Goal: Find specific page/section: Find specific page/section

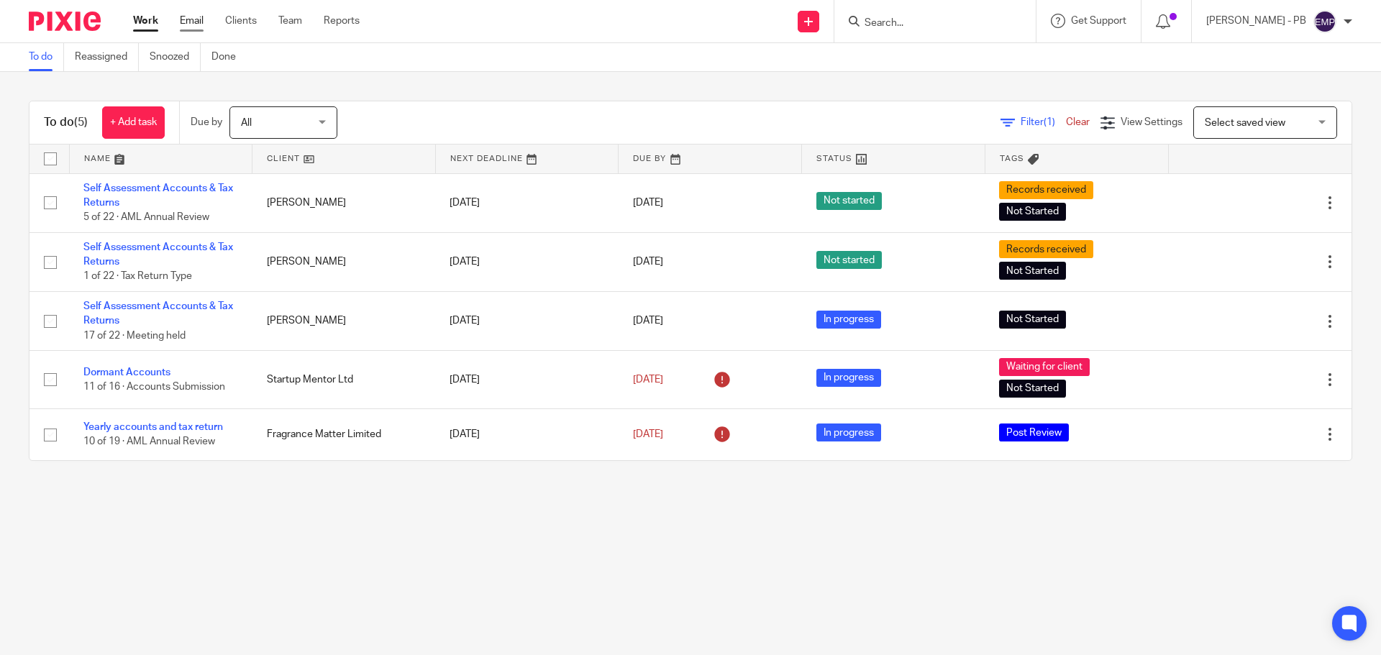
click at [187, 22] on link "Email" at bounding box center [192, 21] width 24 height 14
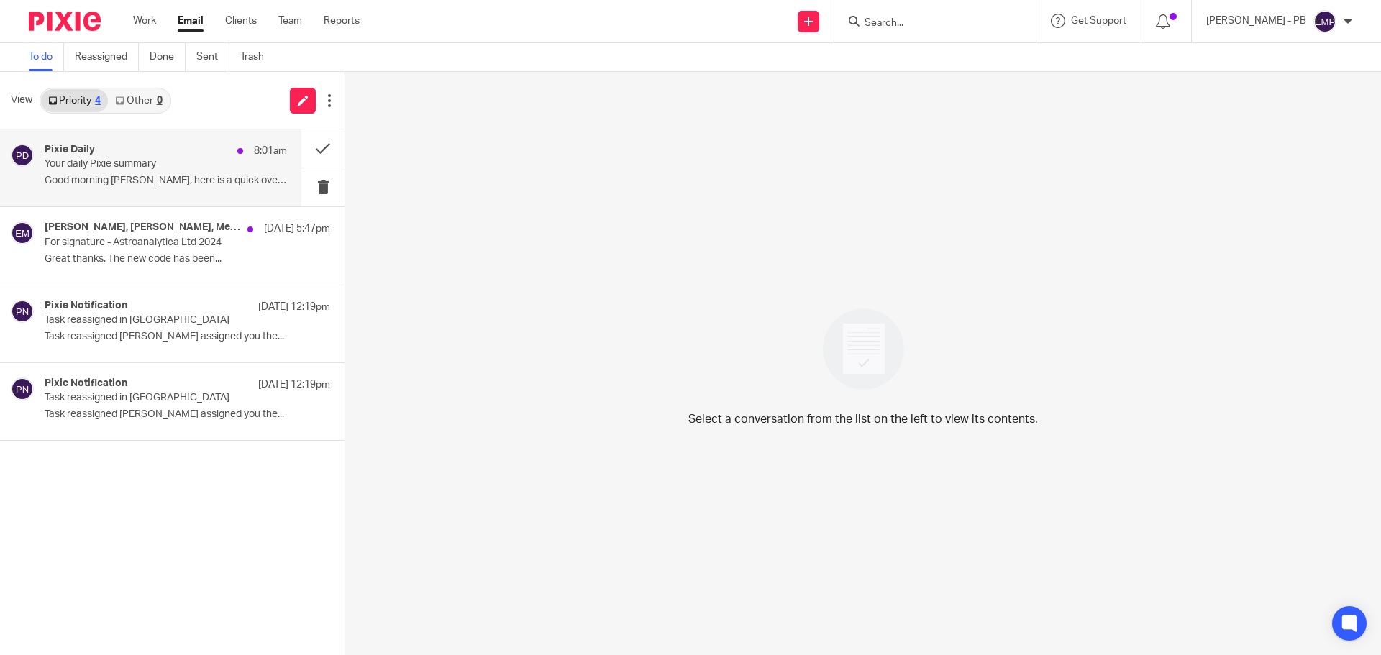
click at [139, 178] on p "Good morning Erik, here is a quick overview of..." at bounding box center [166, 181] width 242 height 12
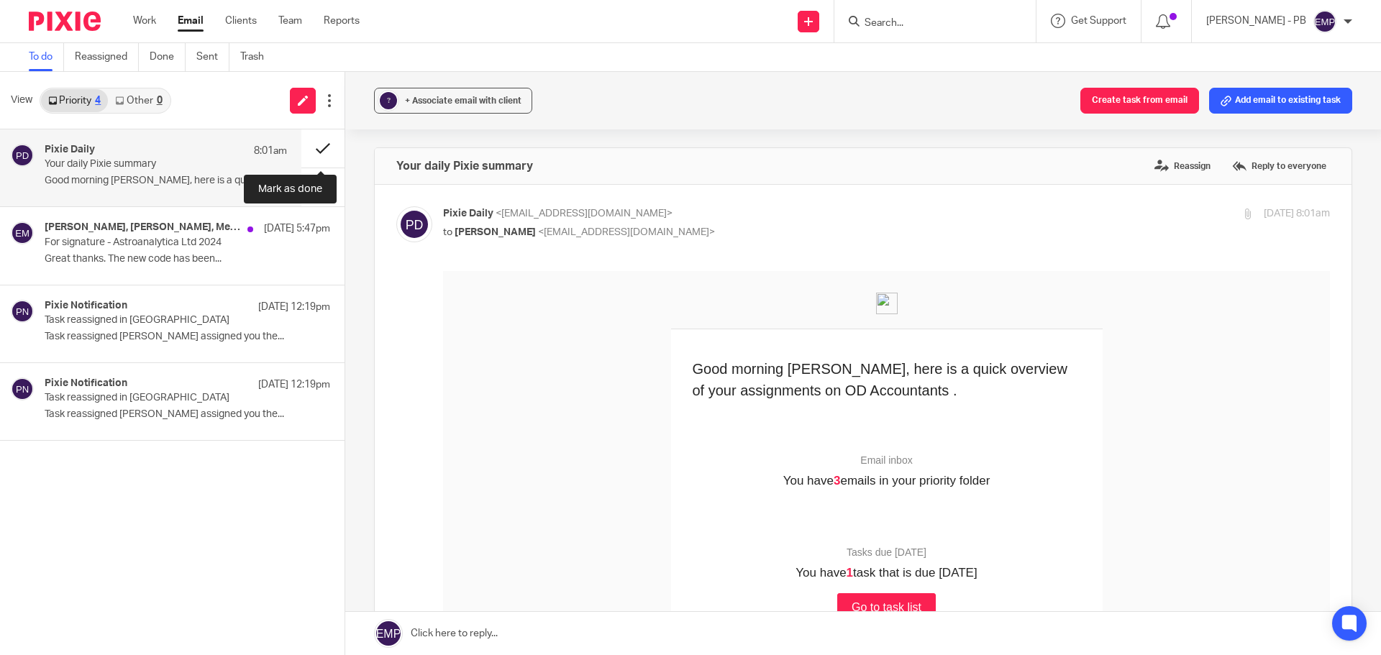
click at [320, 147] on button at bounding box center [322, 148] width 43 height 38
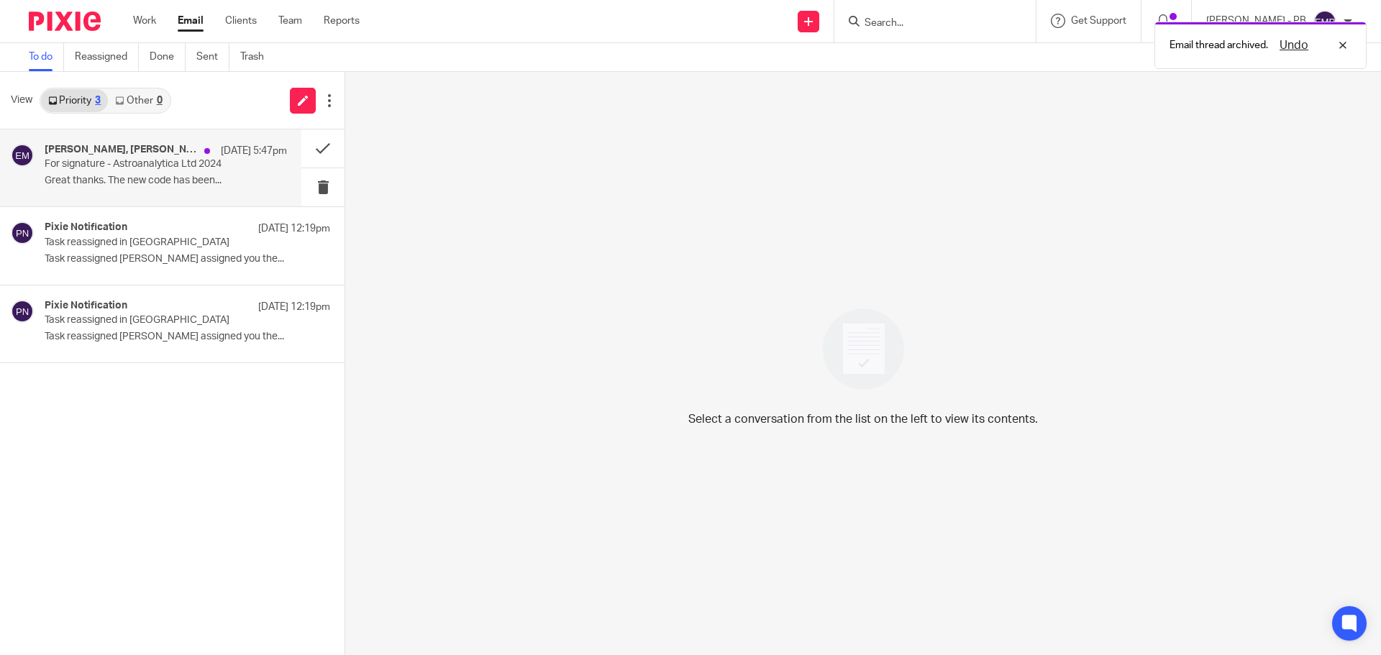
click at [129, 166] on p "For signature - Astroanalytica Ltd 2024" at bounding box center [142, 164] width 194 height 12
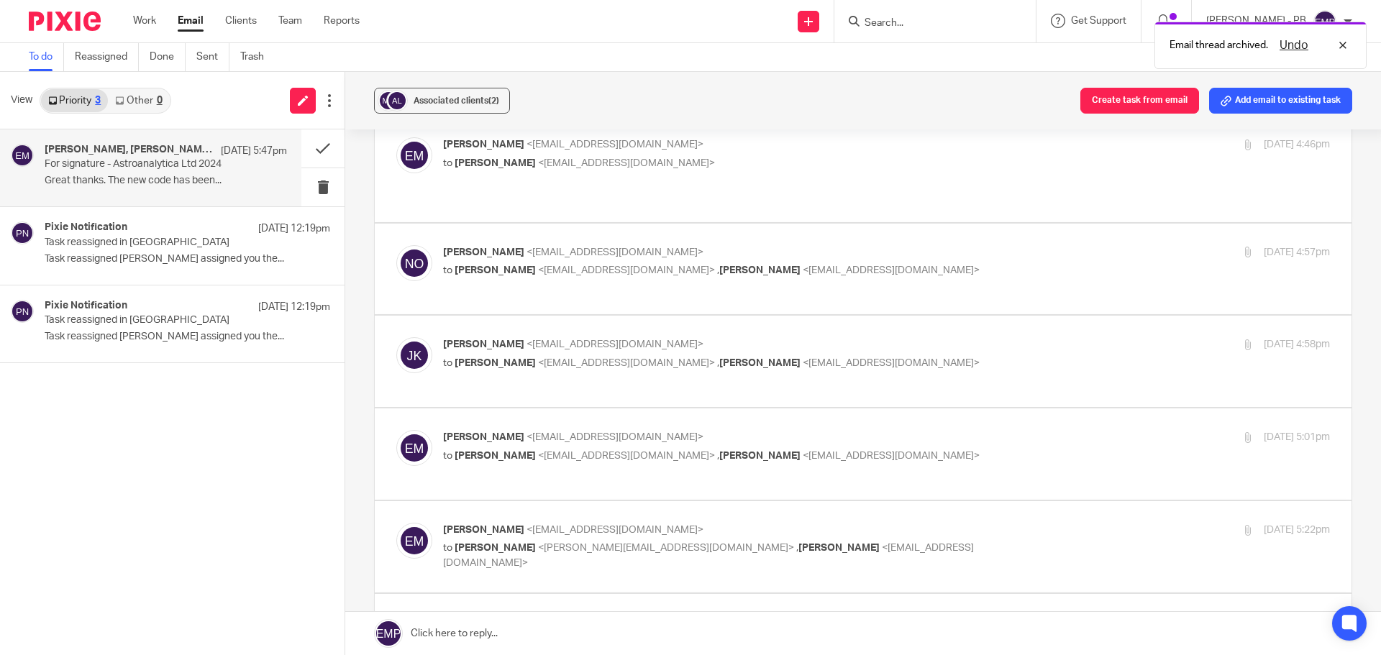
scroll to position [1366, 0]
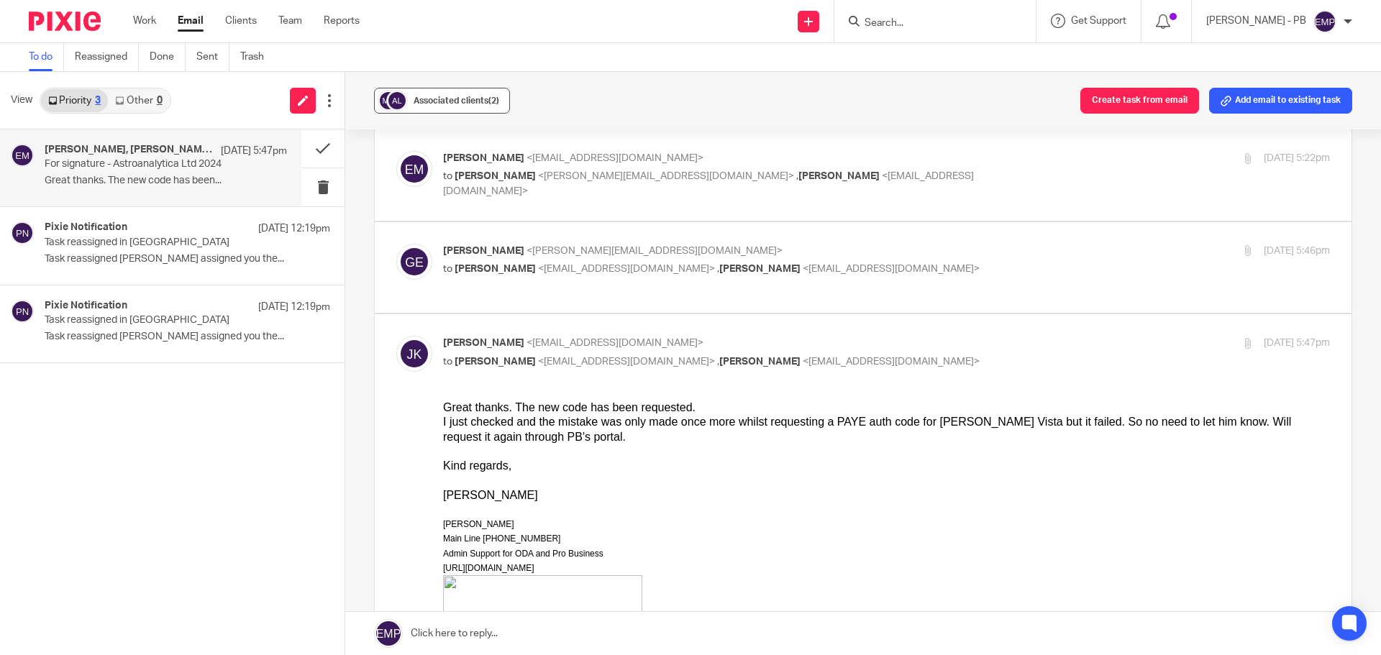
click at [444, 93] on button "Associated clients (2)" at bounding box center [442, 101] width 136 height 26
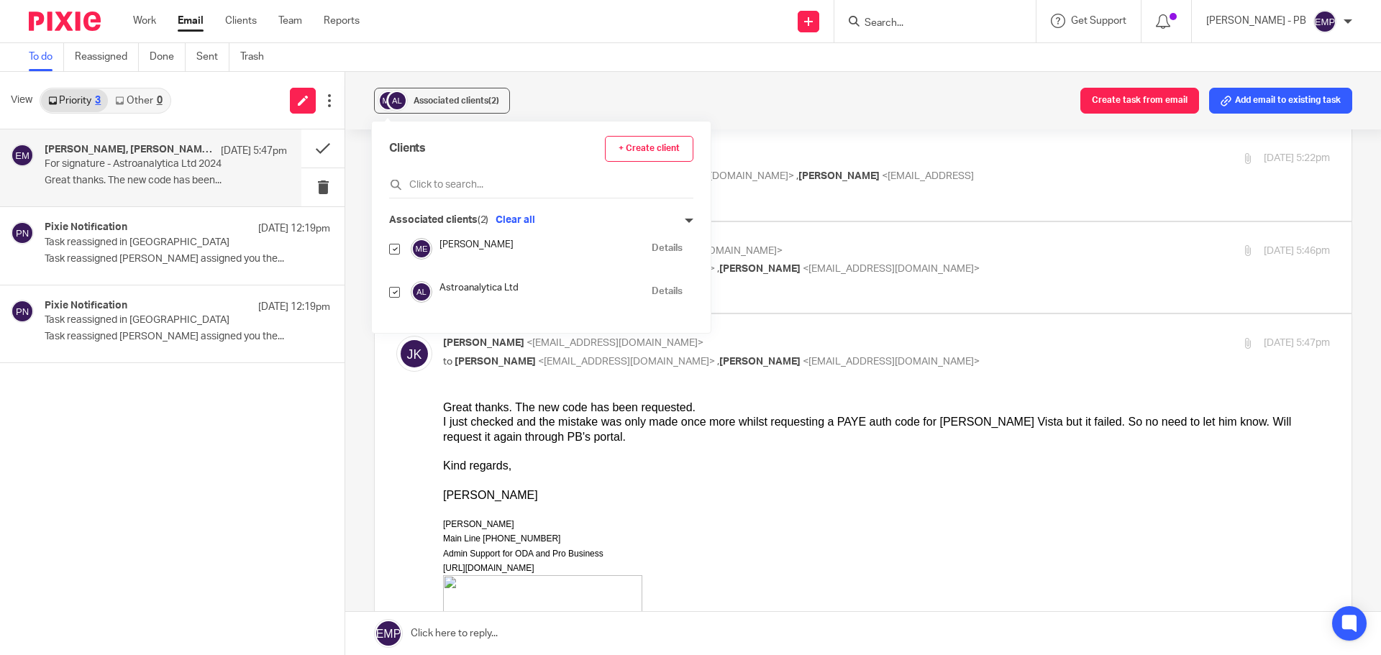
click at [394, 250] on input "checkbox" at bounding box center [394, 249] width 11 height 11
checkbox input "false"
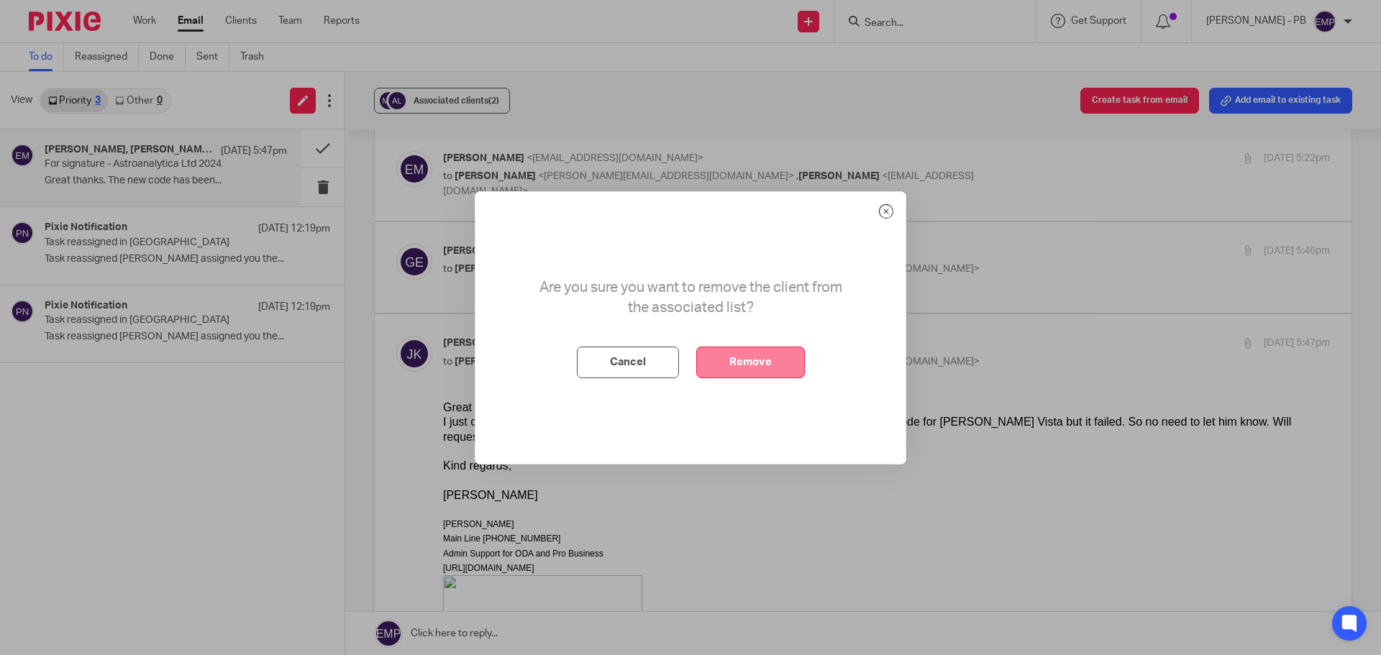
click at [739, 352] on button "Remove" at bounding box center [750, 363] width 109 height 32
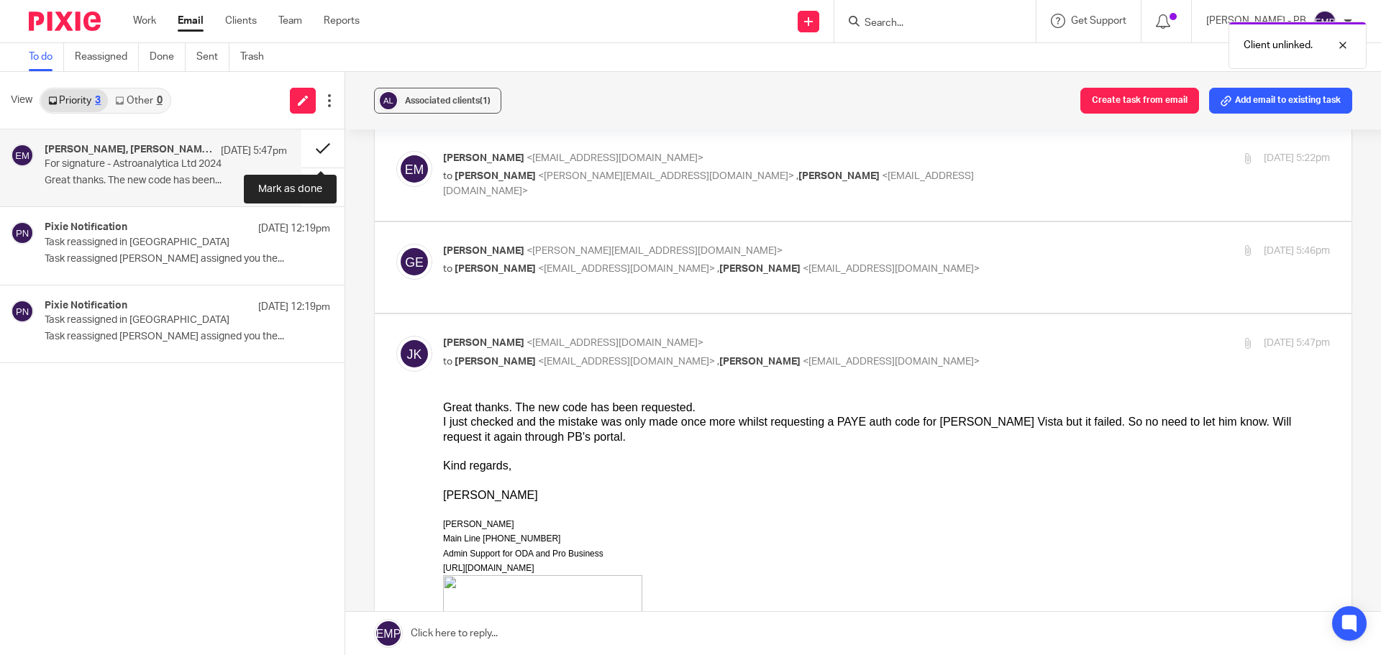
click at [313, 148] on button at bounding box center [322, 148] width 43 height 38
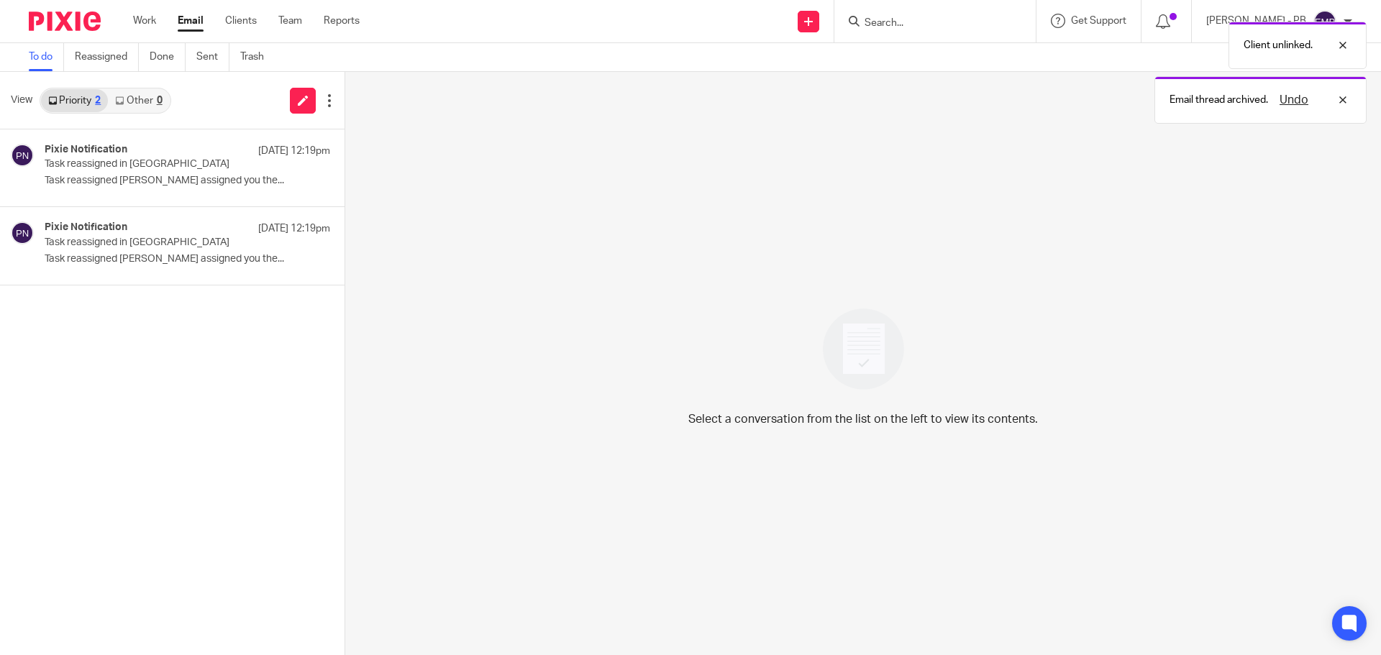
click at [188, 22] on link "Email" at bounding box center [191, 21] width 26 height 14
click at [151, 104] on link "Other 0" at bounding box center [138, 100] width 61 height 23
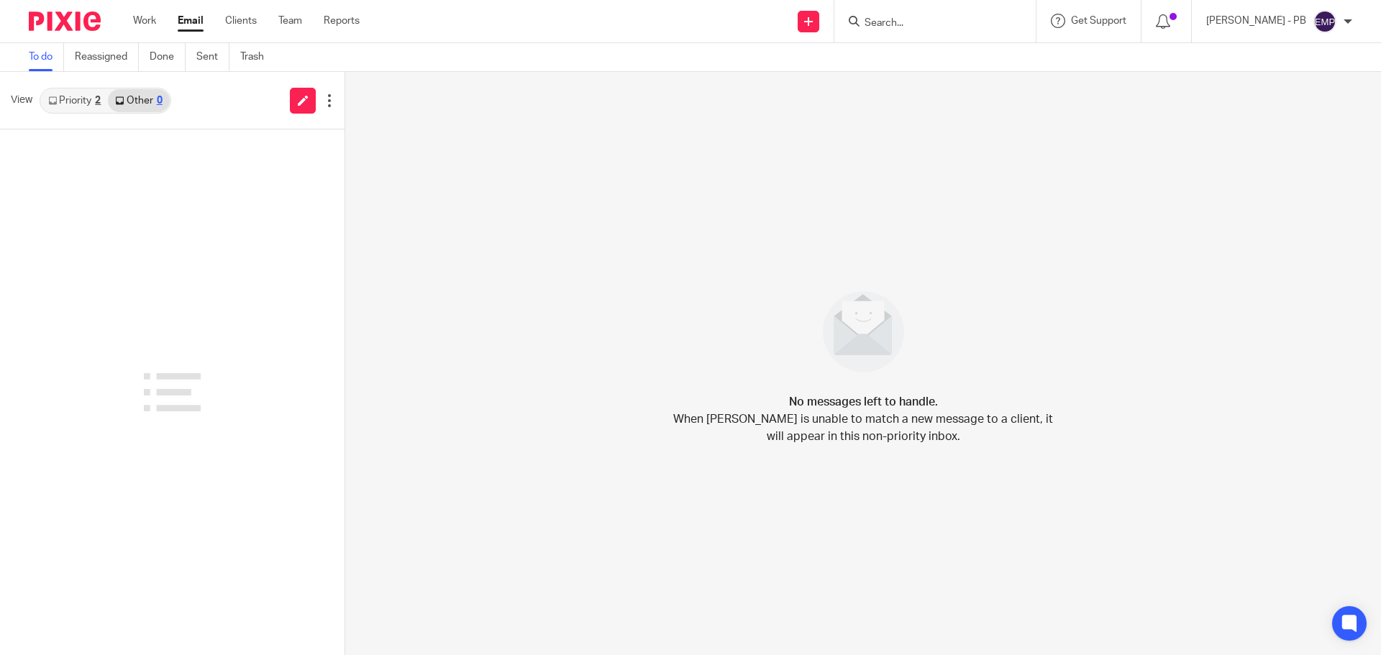
click at [83, 104] on link "Priority 2" at bounding box center [74, 100] width 67 height 23
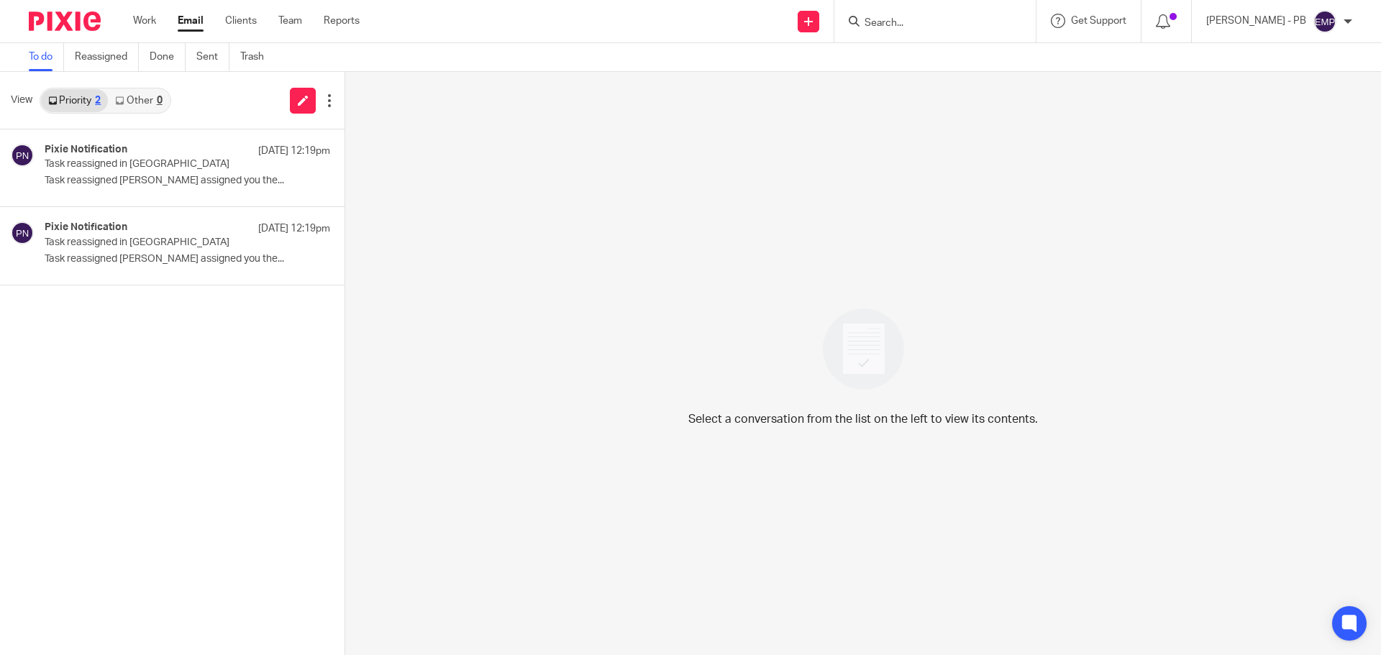
click at [920, 35] on div at bounding box center [934, 21] width 201 height 42
click at [922, 25] on input "Search" at bounding box center [927, 23] width 129 height 13
type input "07404221688"
click at [928, 20] on input "Search" at bounding box center [927, 23] width 129 height 13
type input "hockeri"
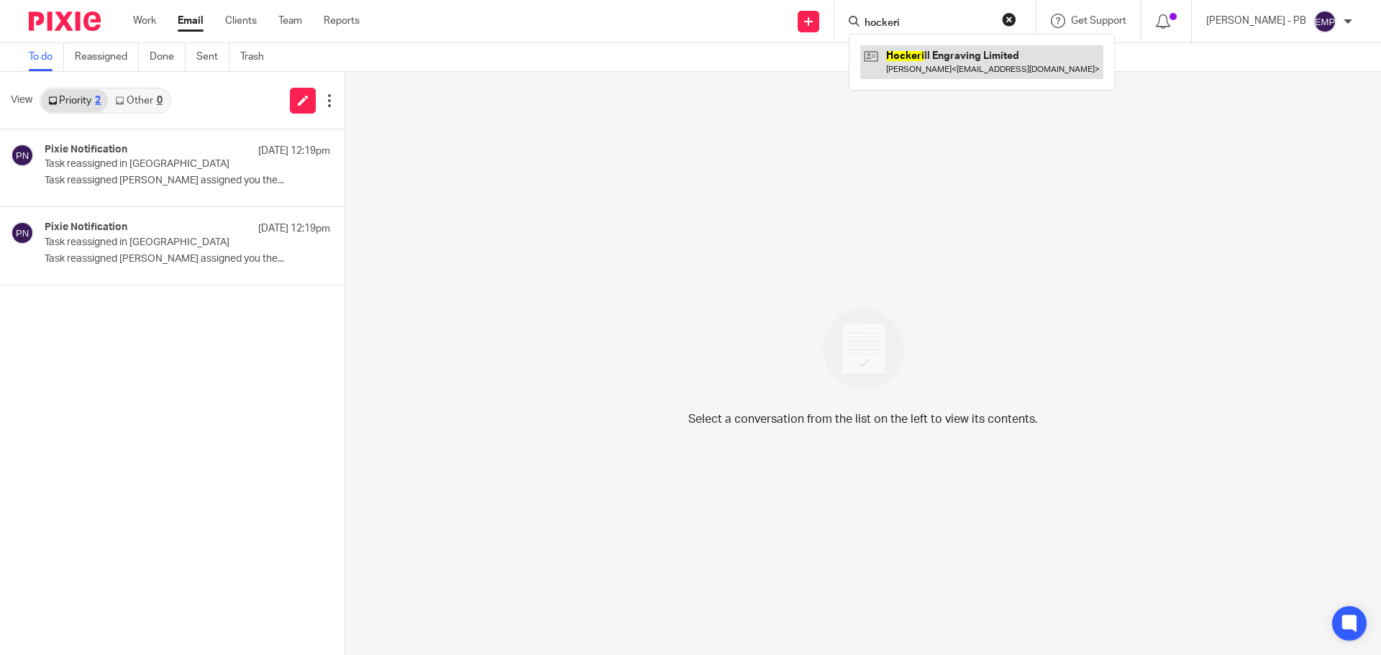
click at [966, 69] on link at bounding box center [981, 61] width 243 height 33
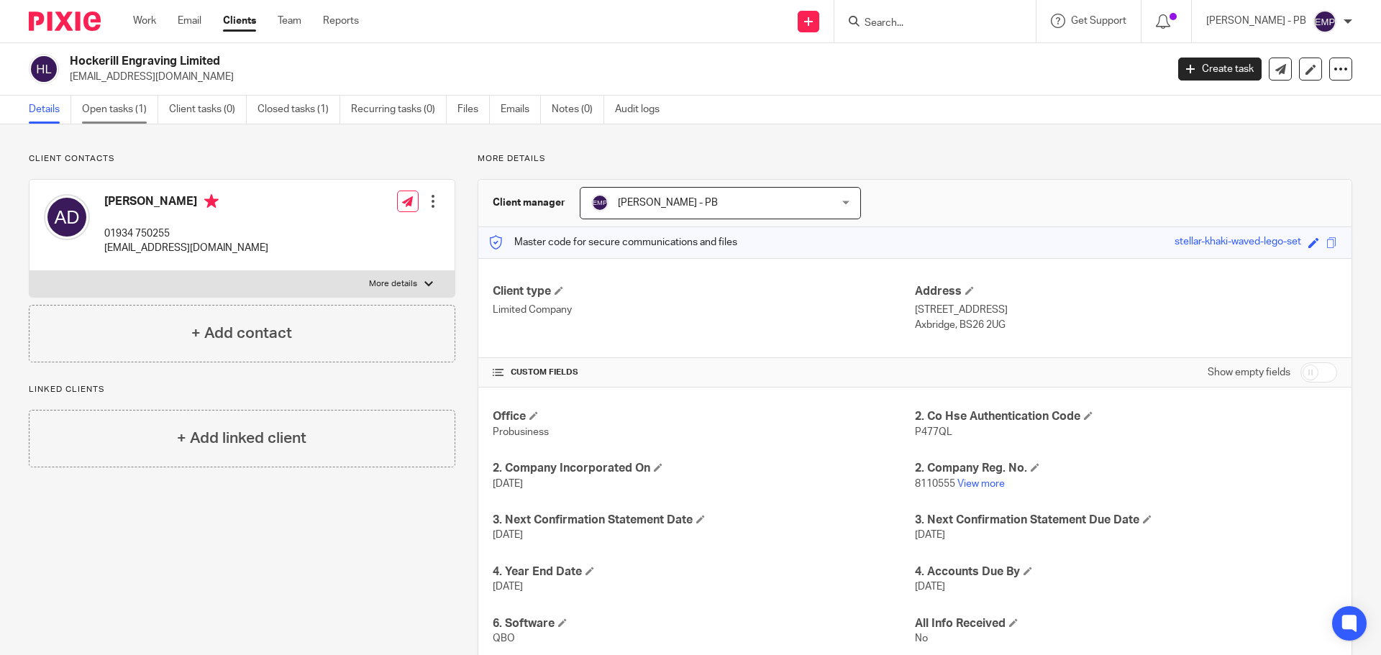
click at [127, 109] on link "Open tasks (1)" at bounding box center [120, 110] width 76 height 28
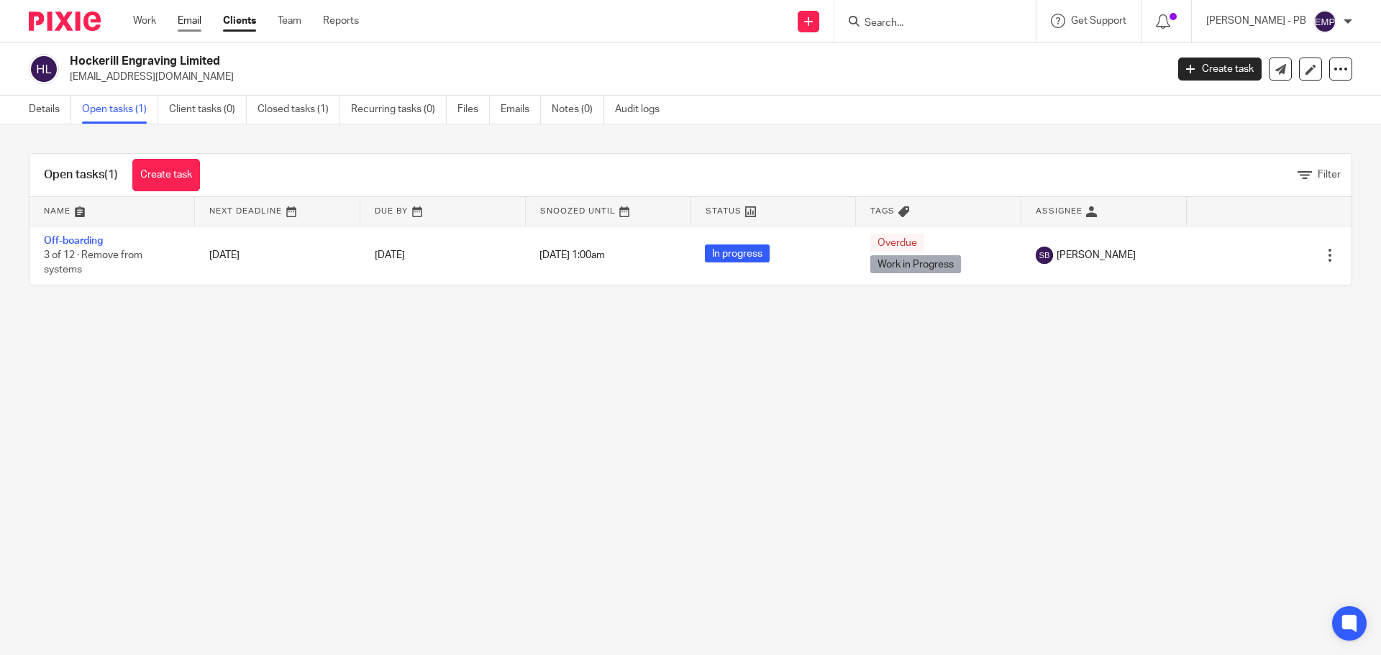
click at [193, 20] on link "Email" at bounding box center [190, 21] width 24 height 14
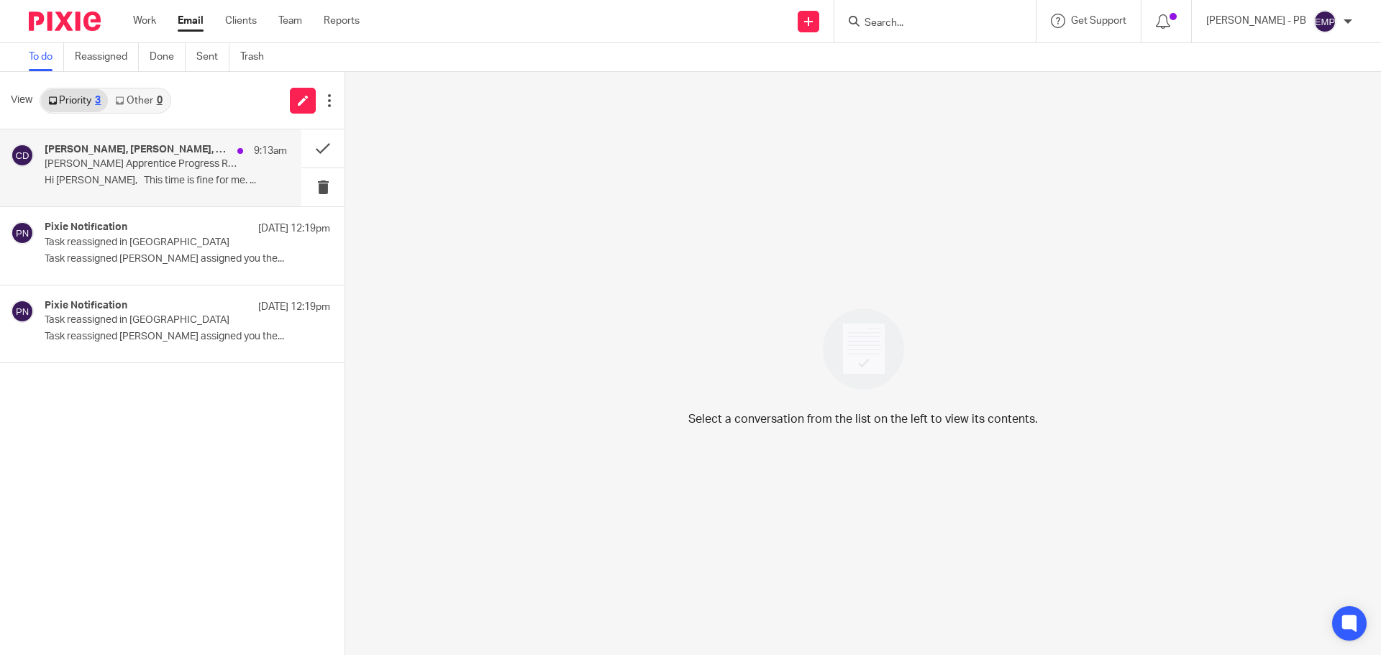
click at [149, 167] on p "[PERSON_NAME] Apprentice Progress Review" at bounding box center [142, 164] width 194 height 12
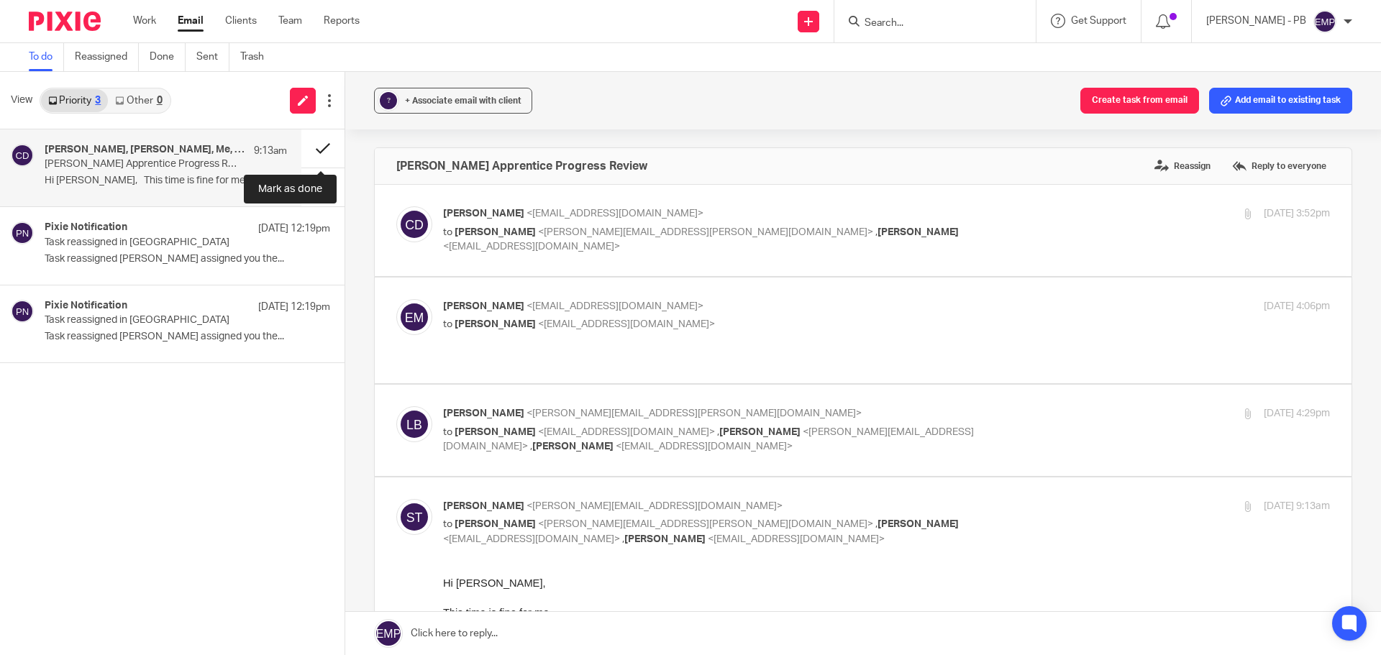
click at [323, 150] on button at bounding box center [322, 148] width 43 height 38
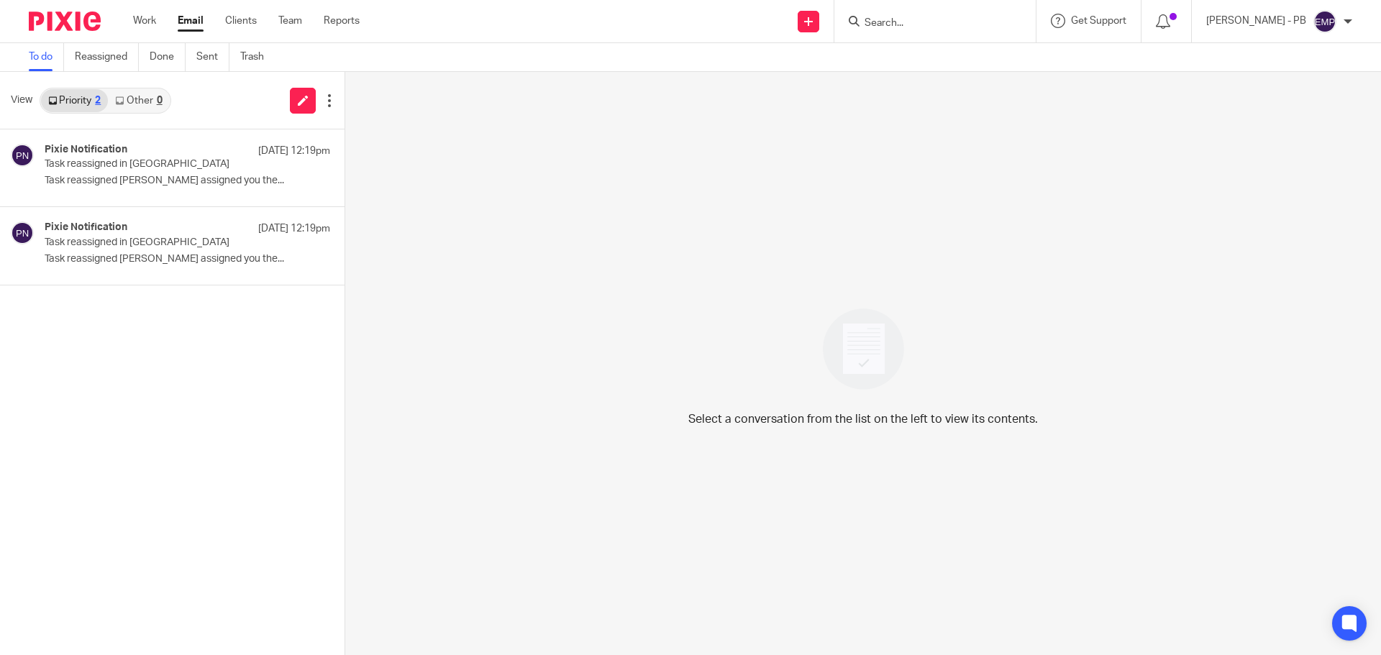
drag, startPoint x: 195, startPoint y: 19, endPoint x: 186, endPoint y: 37, distance: 19.9
click at [195, 19] on link "Email" at bounding box center [191, 21] width 26 height 14
click at [946, 27] on input "Search" at bounding box center [927, 23] width 129 height 13
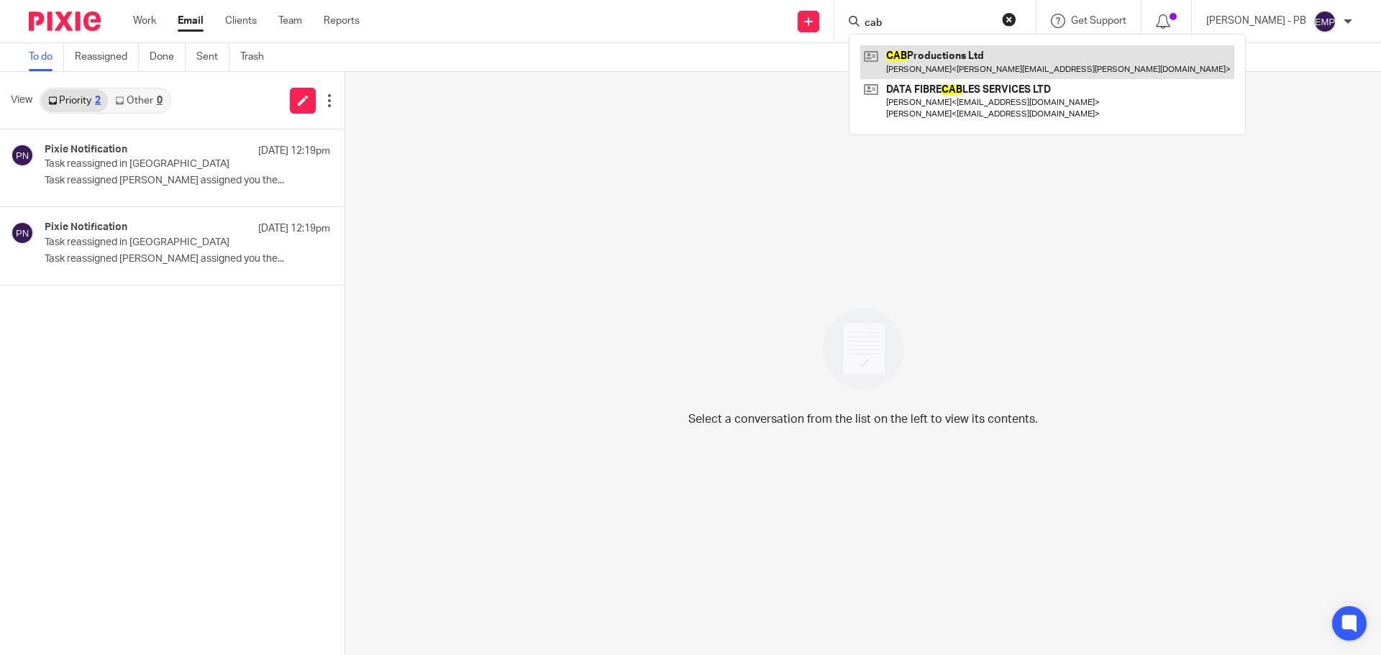
type input "cab"
click at [956, 63] on link at bounding box center [1047, 61] width 374 height 33
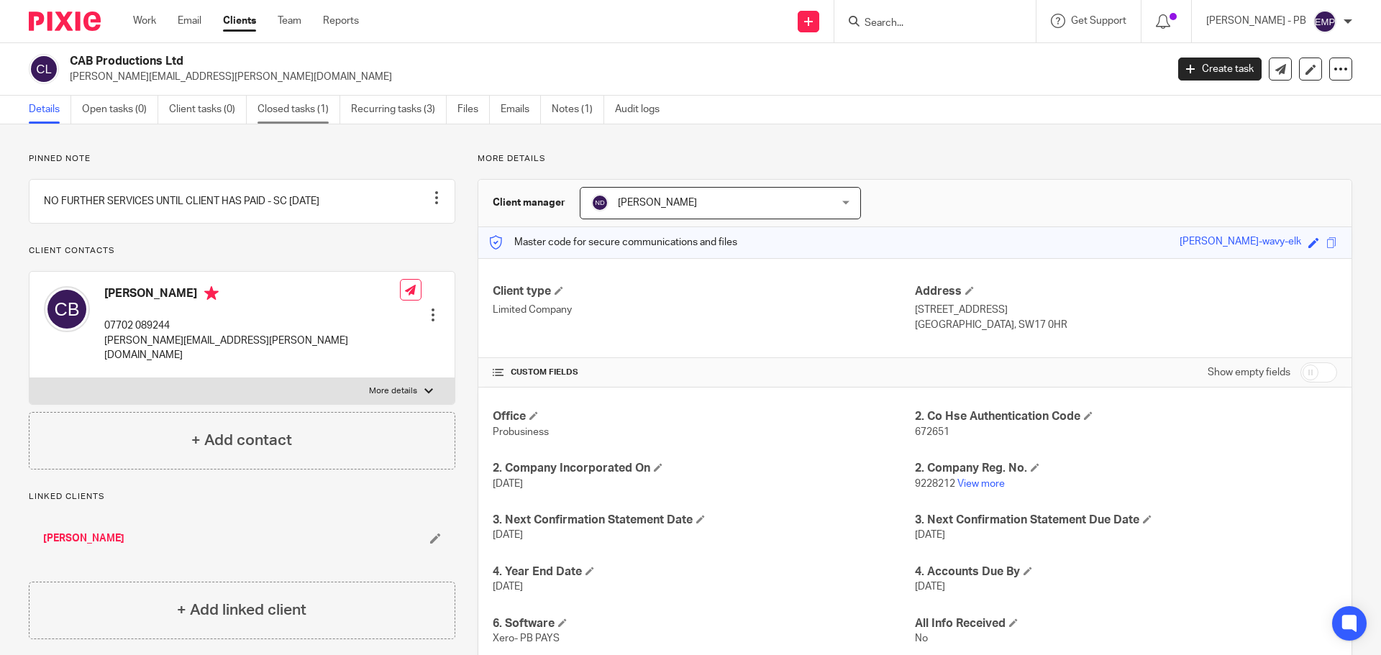
click at [271, 114] on link "Closed tasks (1)" at bounding box center [298, 110] width 83 height 28
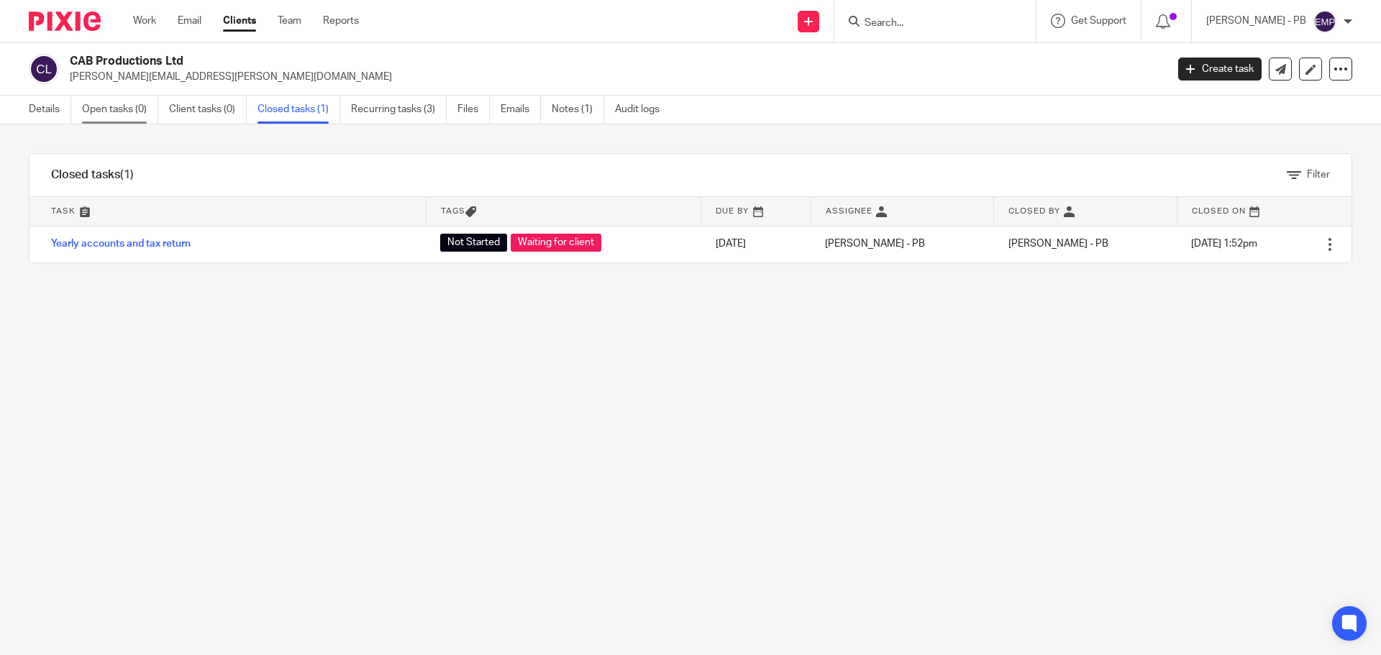
click at [122, 114] on link "Open tasks (0)" at bounding box center [120, 110] width 76 height 28
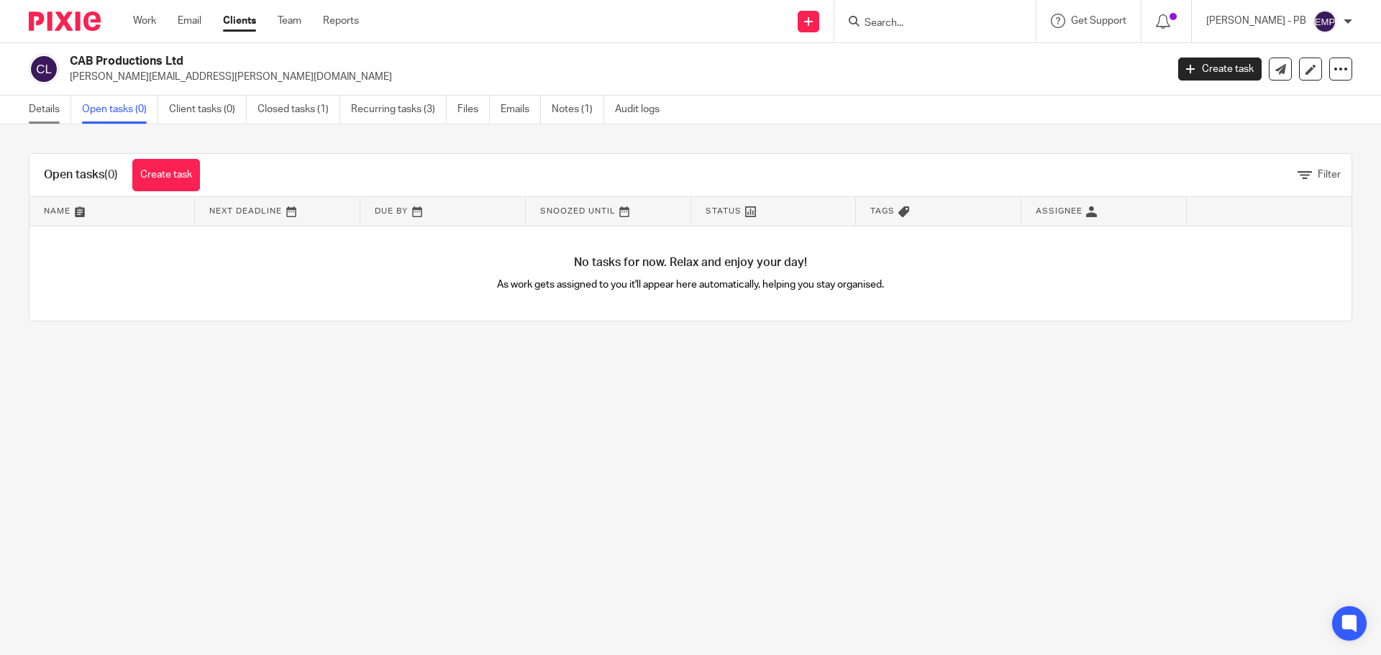
click at [58, 114] on link "Details" at bounding box center [50, 110] width 42 height 28
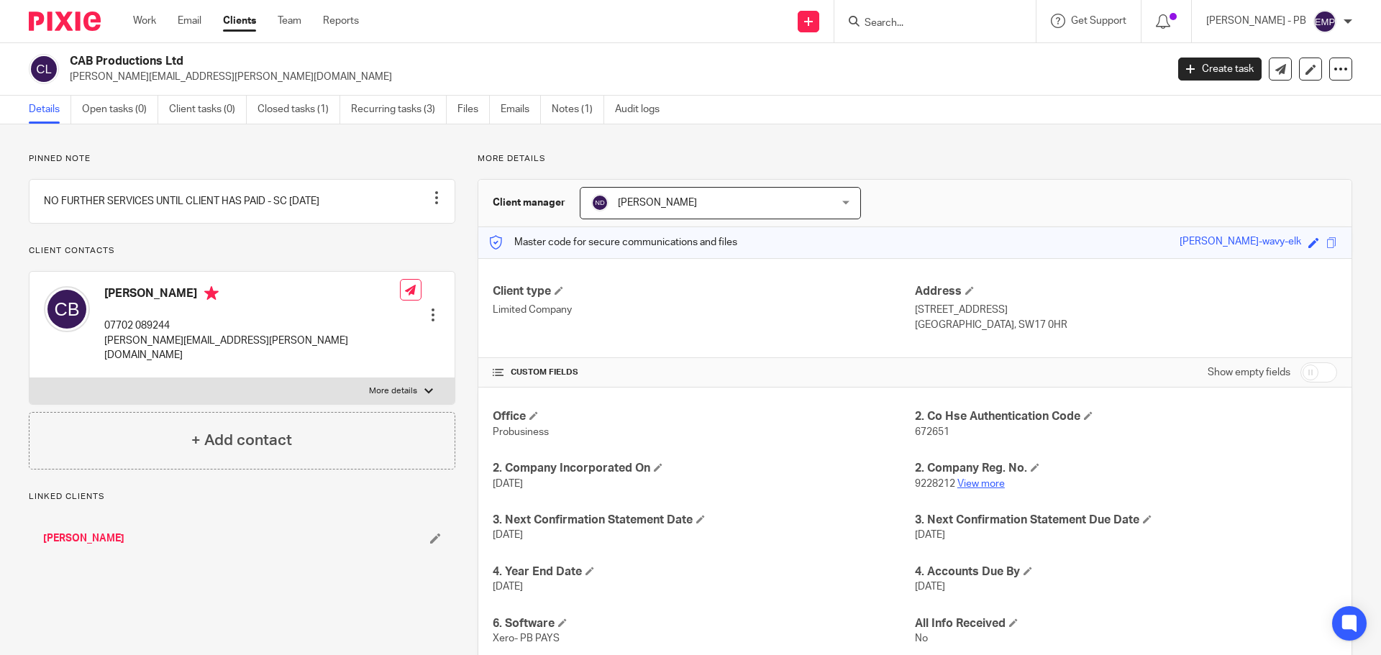
click at [971, 488] on link "View more" at bounding box center [980, 484] width 47 height 10
click at [848, 157] on p "More details" at bounding box center [914, 159] width 874 height 12
click at [917, 22] on input "Search" at bounding box center [927, 23] width 129 height 13
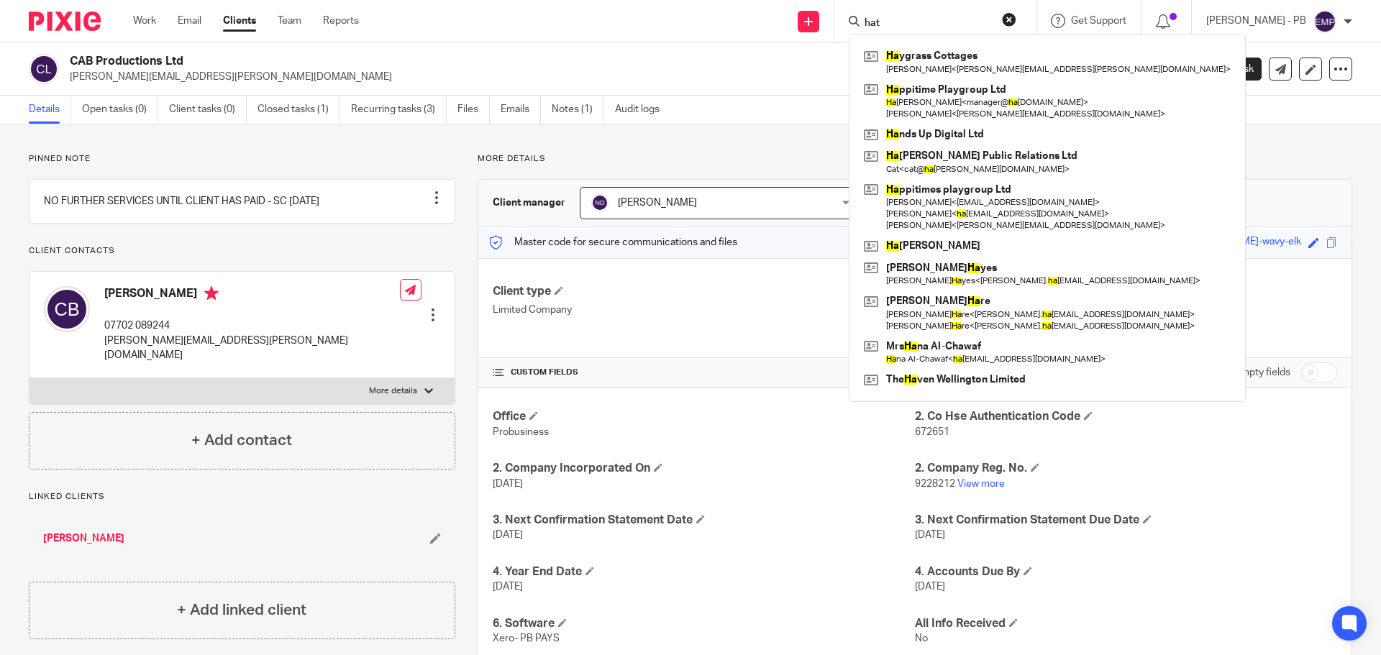
type input "hats"
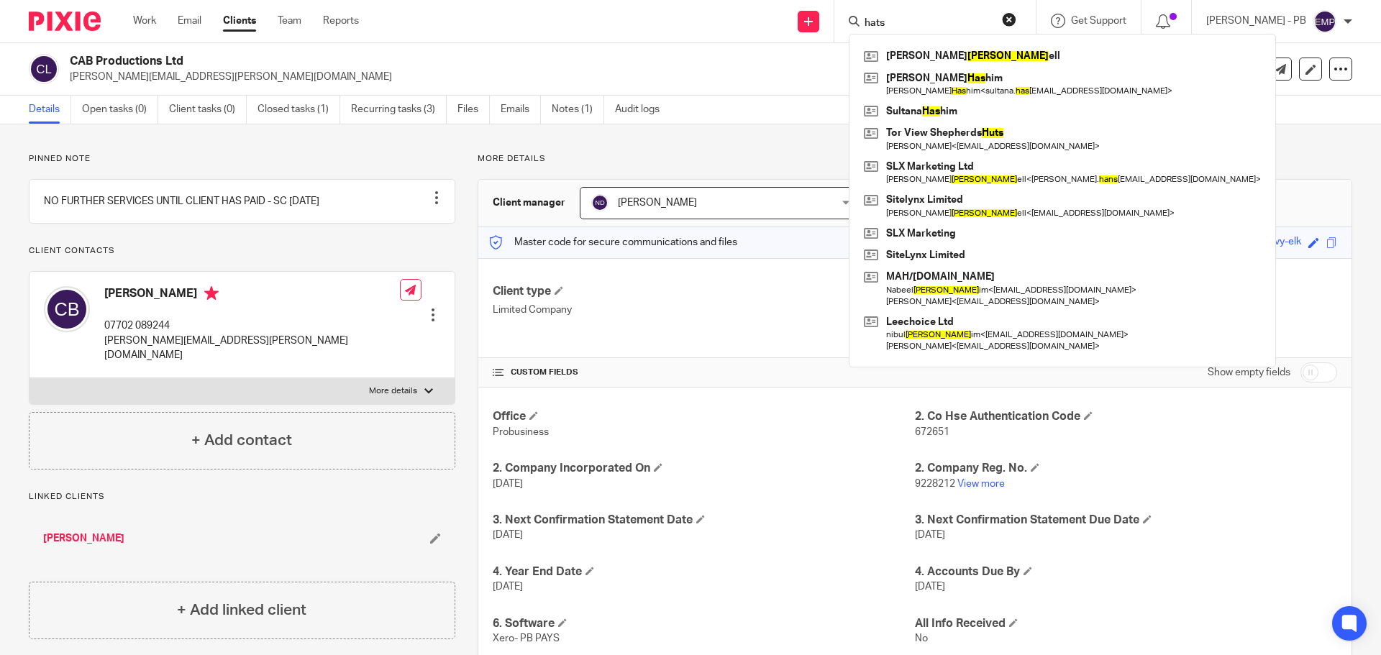
click at [926, 17] on input "hats" at bounding box center [927, 23] width 129 height 13
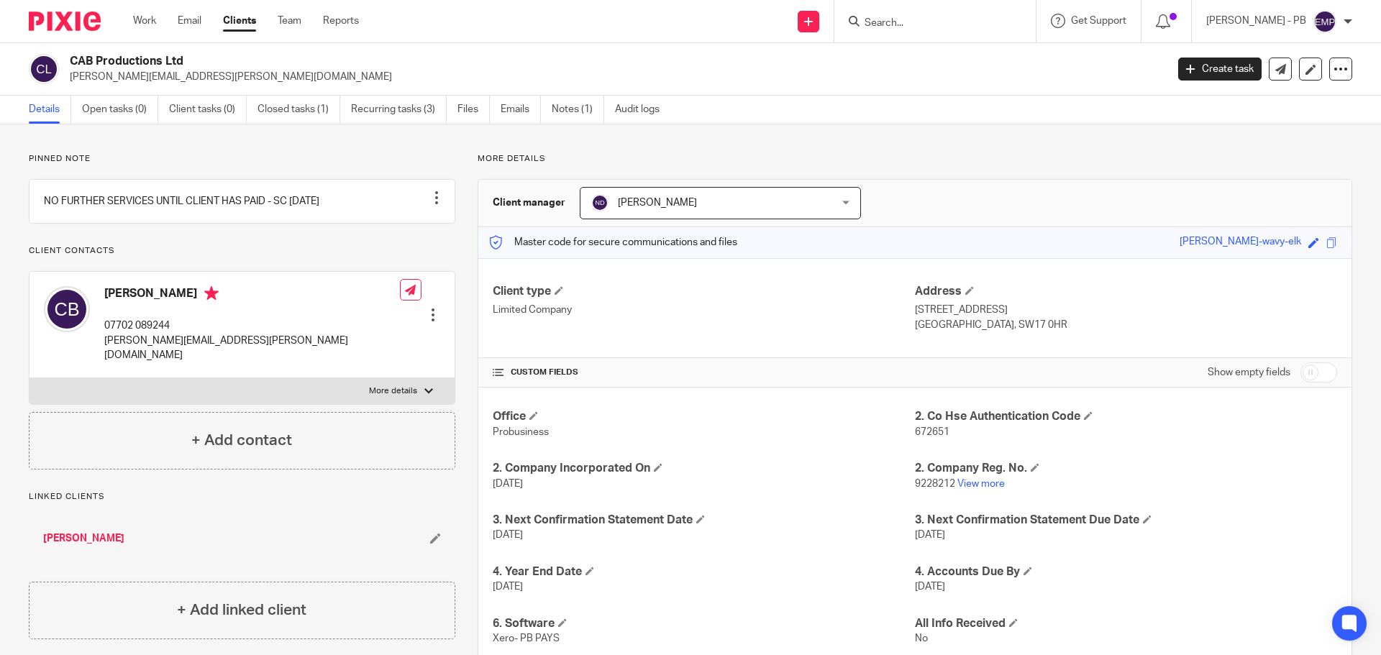
click at [927, 31] on div at bounding box center [934, 21] width 201 height 42
click at [942, 26] on input "Search" at bounding box center [927, 23] width 129 height 13
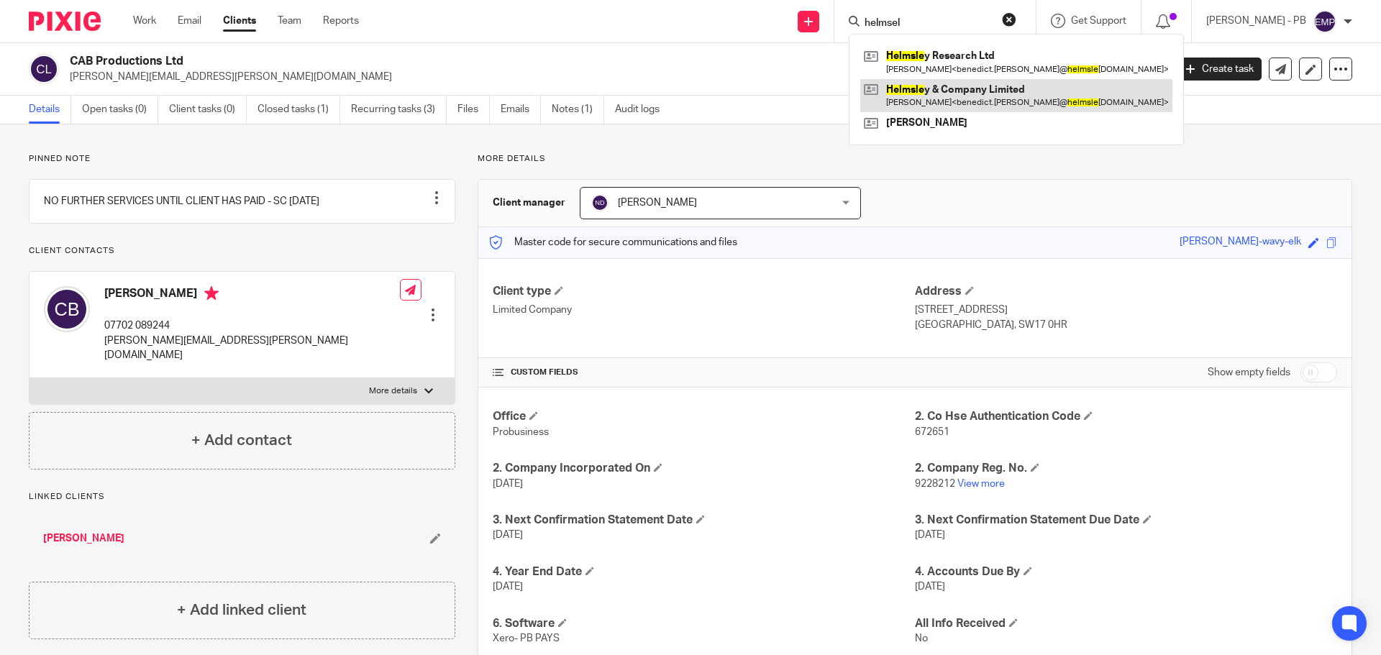
type input "helmsel"
click at [1008, 88] on link at bounding box center [1016, 95] width 312 height 33
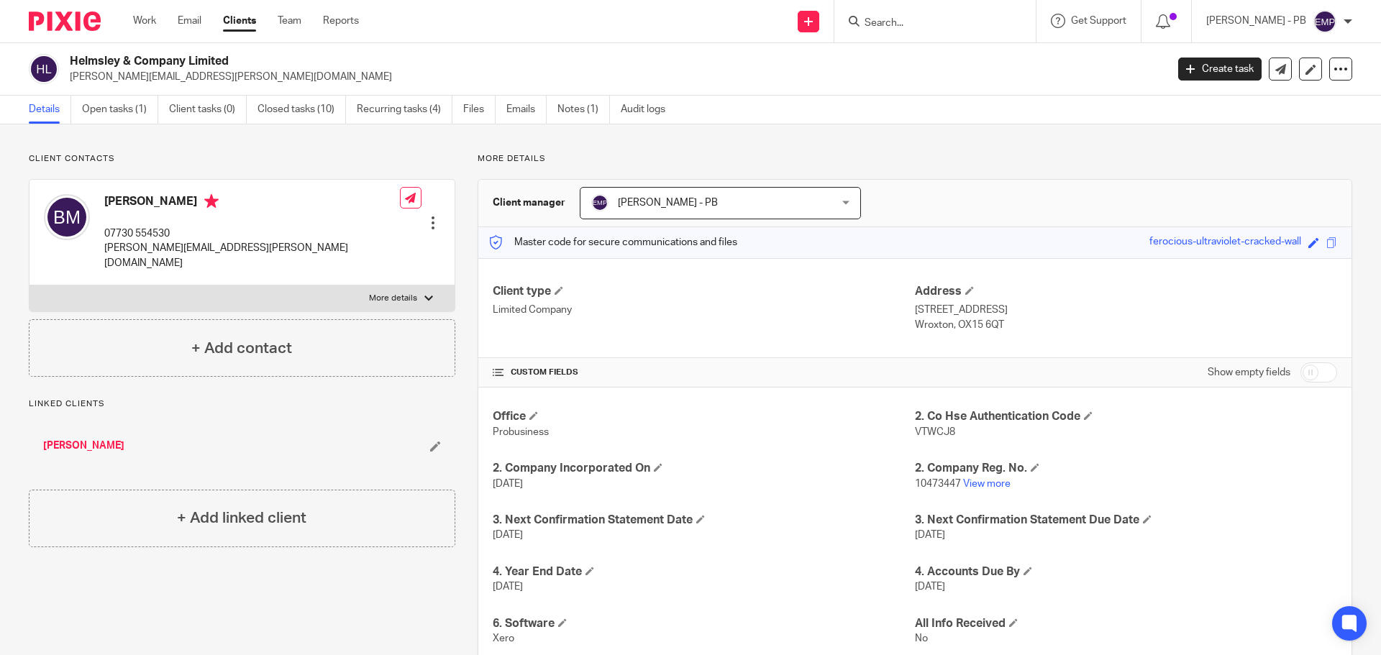
click at [260, 584] on div "Client contacts [PERSON_NAME] 07730 554530 [EMAIL_ADDRESS][PERSON_NAME][DOMAIN_…" at bounding box center [230, 484] width 449 height 662
click at [959, 22] on input "Search" at bounding box center [927, 23] width 129 height 13
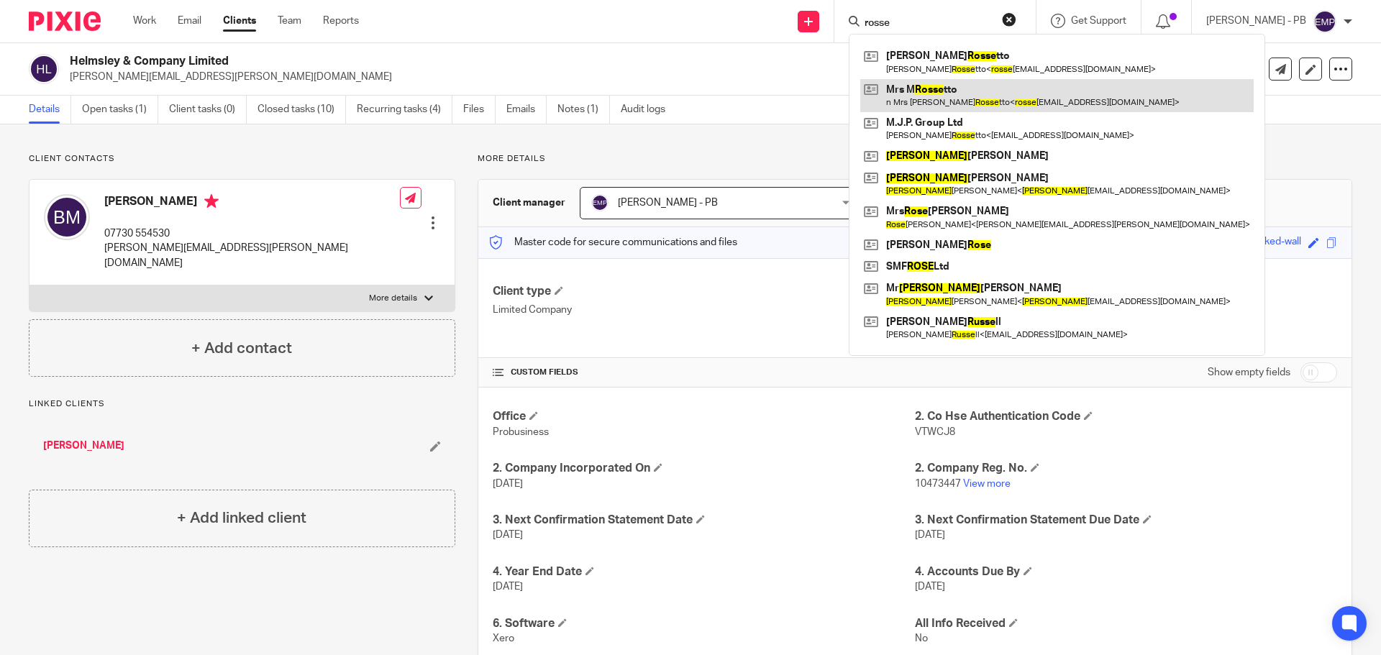
type input "rosse"
click at [996, 79] on link at bounding box center [1056, 95] width 393 height 33
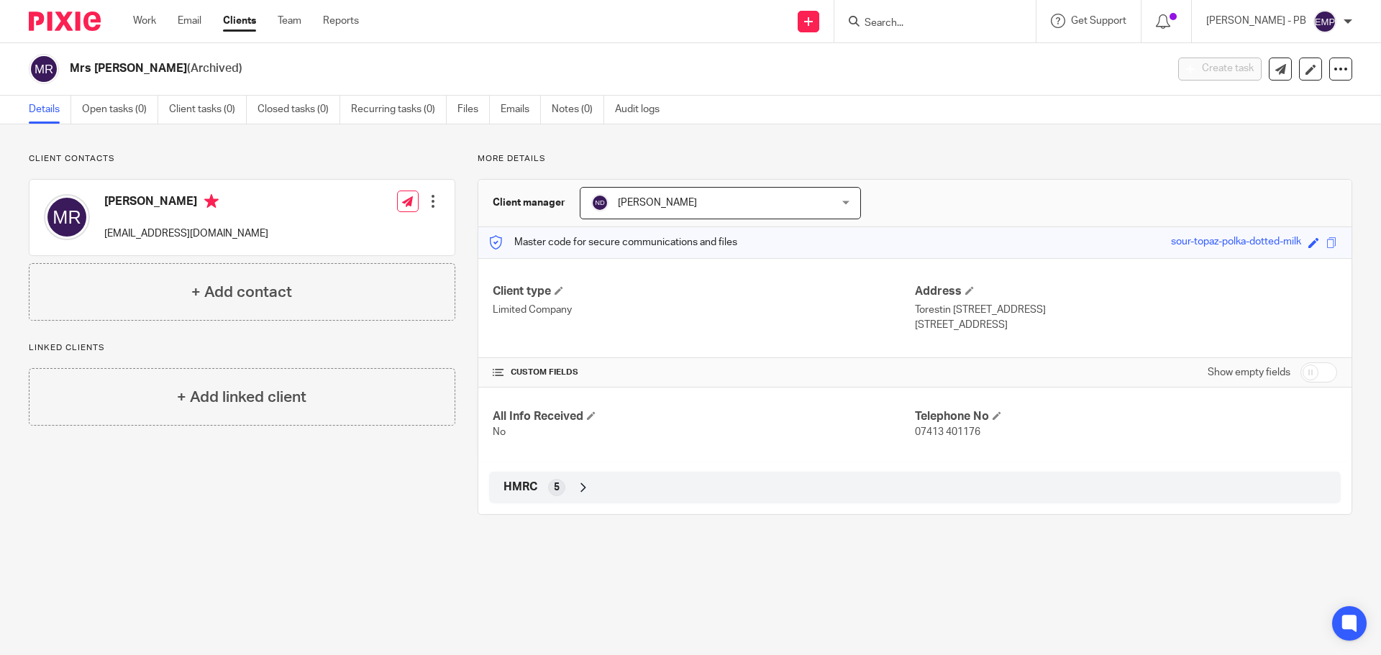
click at [966, 11] on div at bounding box center [934, 21] width 201 height 42
click at [962, 22] on input "Search" at bounding box center [927, 23] width 129 height 13
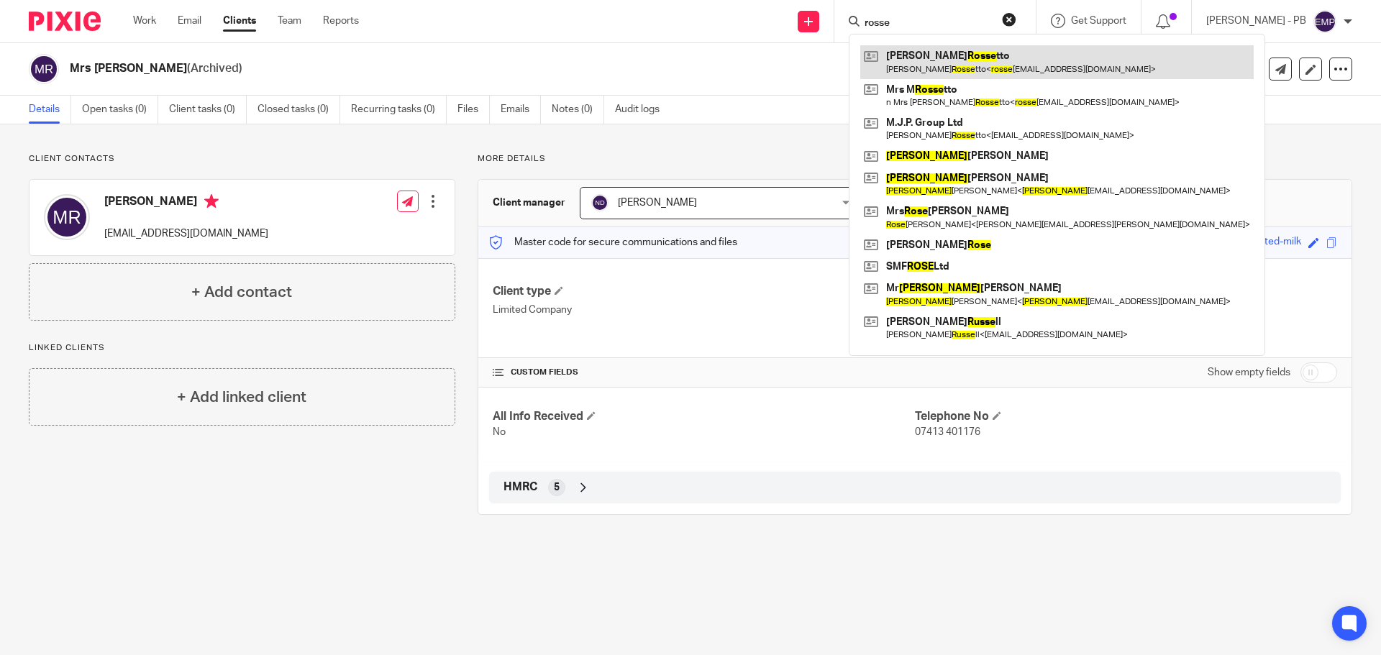
type input "rosse"
click at [1020, 64] on link at bounding box center [1056, 61] width 393 height 33
